Goal: Find specific page/section: Find specific page/section

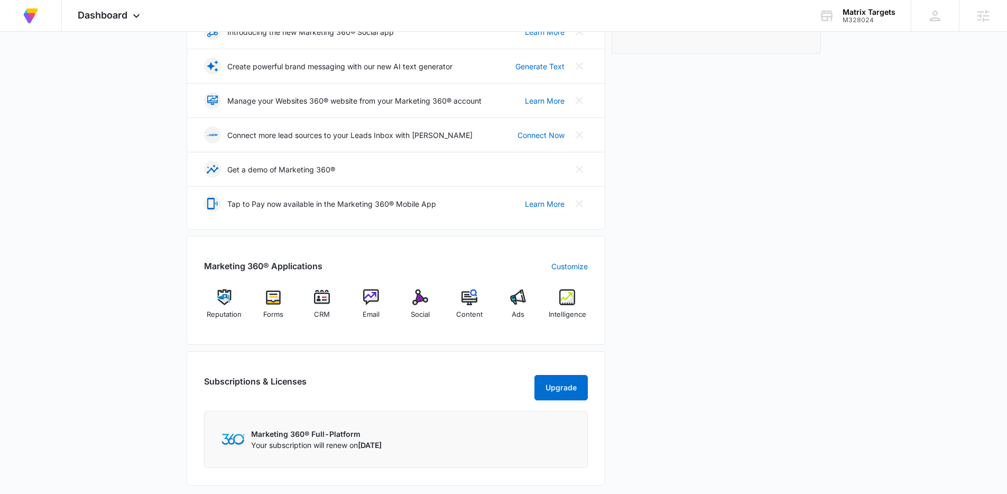
scroll to position [213, 0]
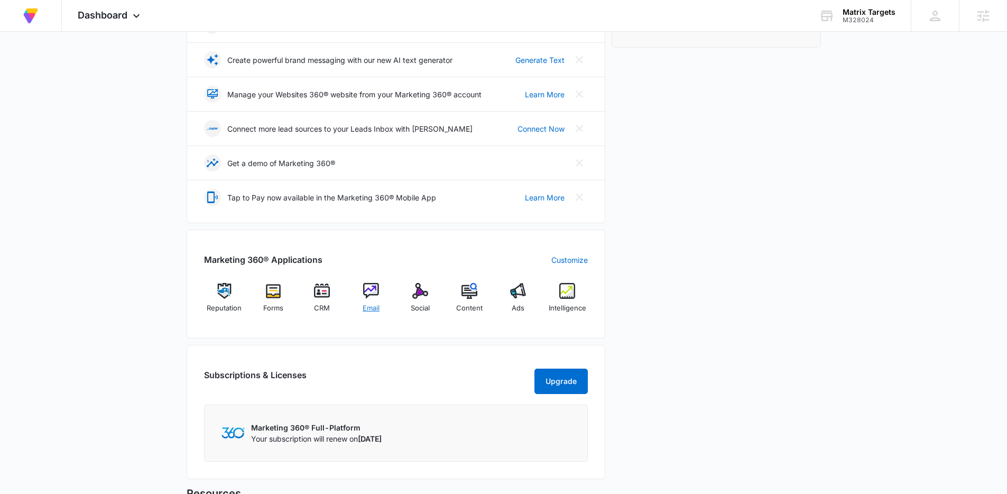
click at [371, 307] on span "Email" at bounding box center [371, 308] width 17 height 11
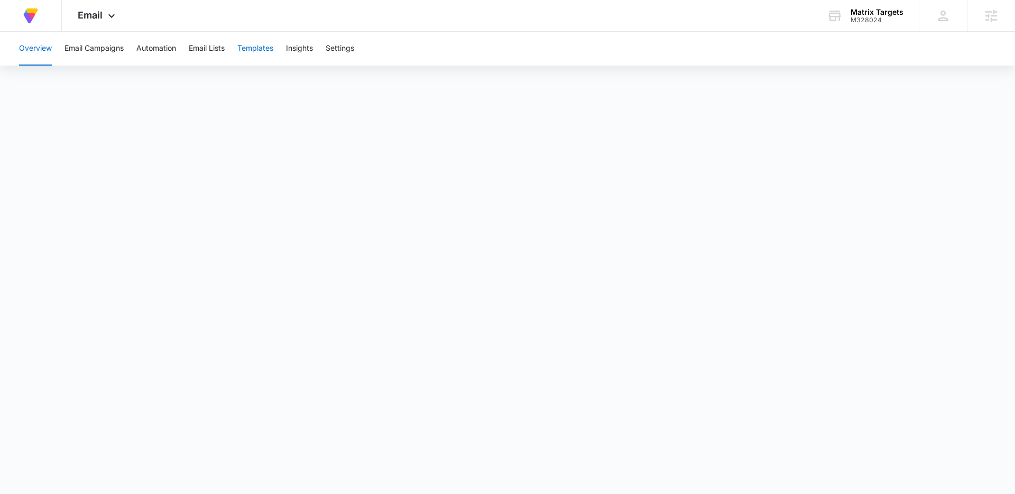
click at [256, 48] on button "Templates" at bounding box center [255, 49] width 36 height 34
click at [34, 51] on button "Overview" at bounding box center [35, 49] width 33 height 34
click at [254, 47] on button "Templates" at bounding box center [255, 49] width 36 height 34
